Goal: Task Accomplishment & Management: Manage account settings

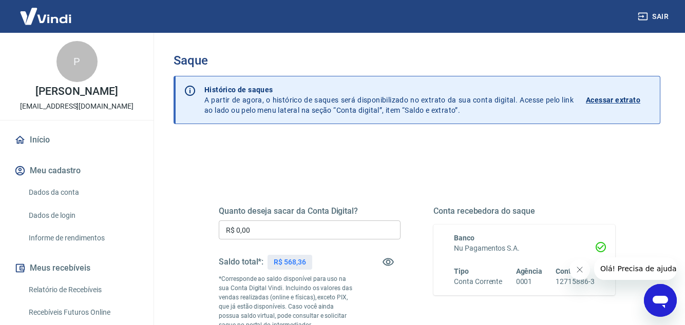
click at [318, 227] on input "R$ 0,00" at bounding box center [310, 230] width 182 height 19
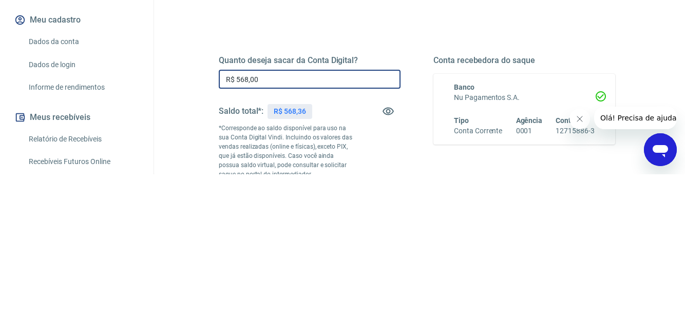
type input "R$ 568,00"
click at [393, 283] on div "Quanto deseja sacar da Conta Digital? R$ 568,00 ​ Saldo total*: R$ 568,36 *Corr…" at bounding box center [310, 279] width 182 height 147
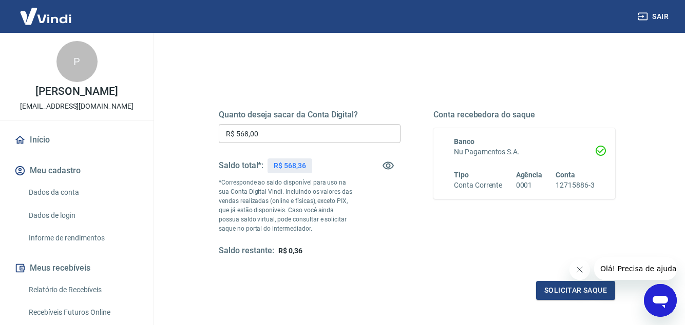
scroll to position [142, 0]
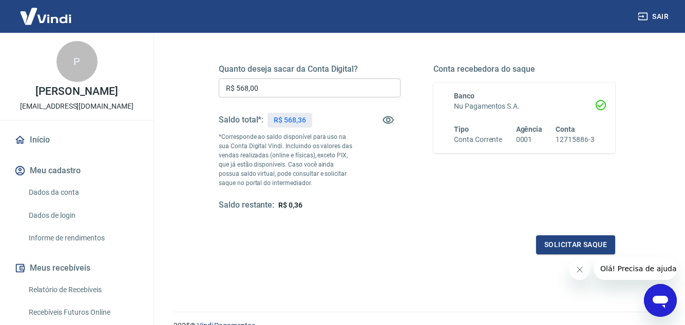
click at [563, 242] on button "Solicitar saque" at bounding box center [575, 245] width 79 height 19
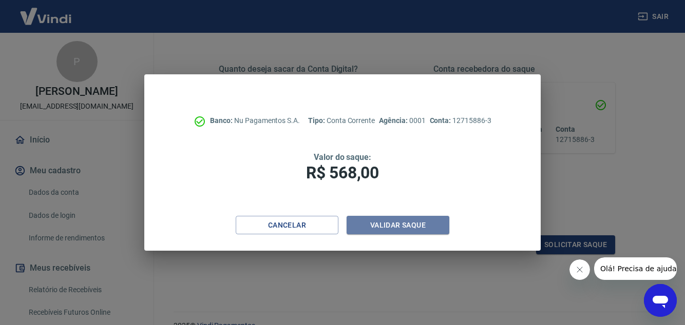
click at [423, 235] on button "Validar saque" at bounding box center [397, 225] width 103 height 19
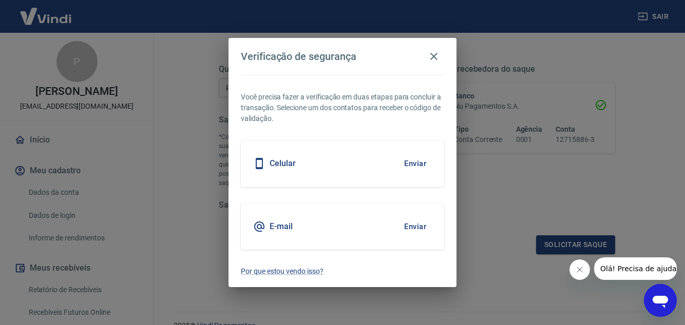
click at [408, 174] on button "Enviar" at bounding box center [414, 164] width 33 height 22
